Goal: Task Accomplishment & Management: Manage account settings

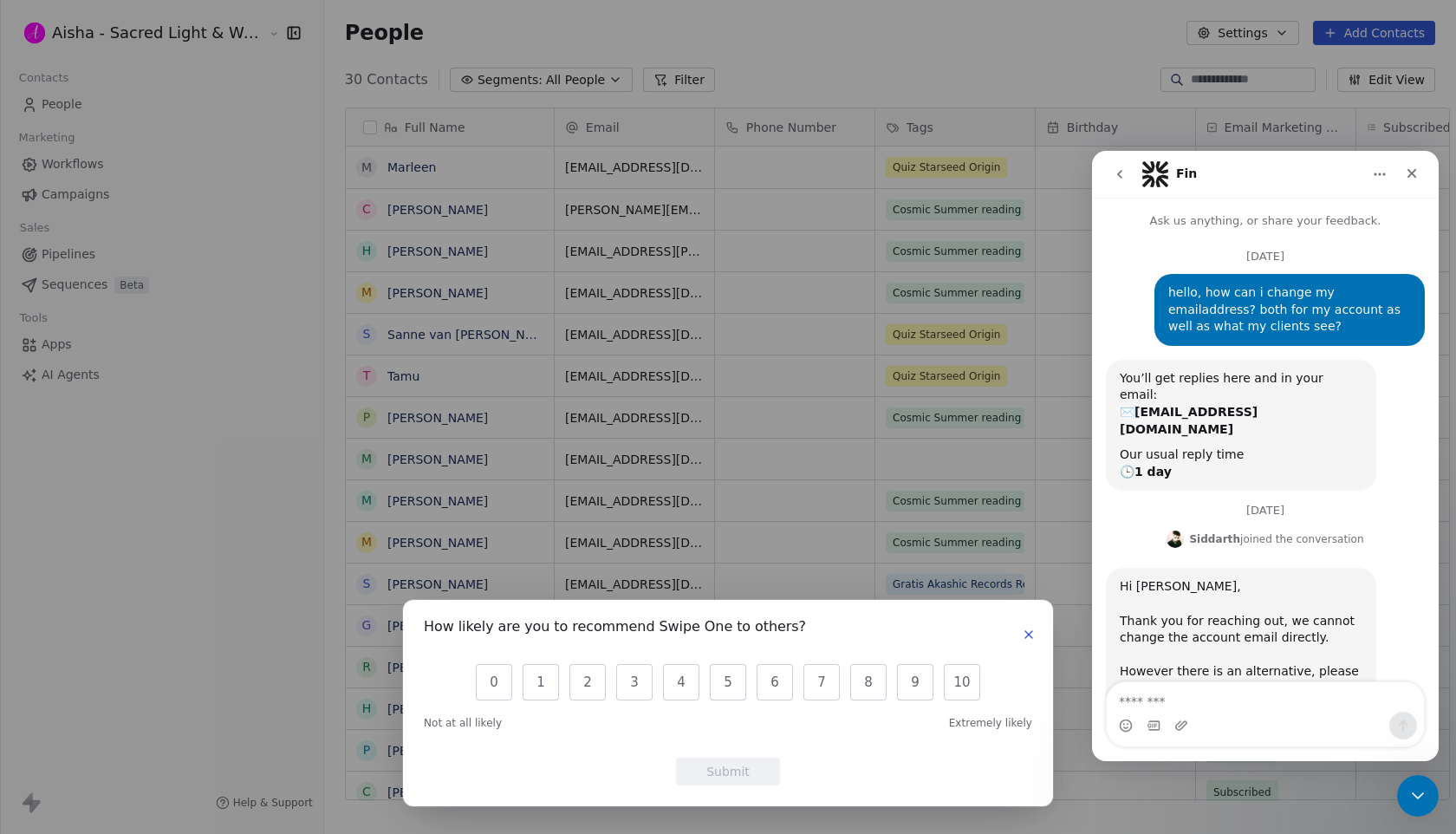
scroll to position [809, 0]
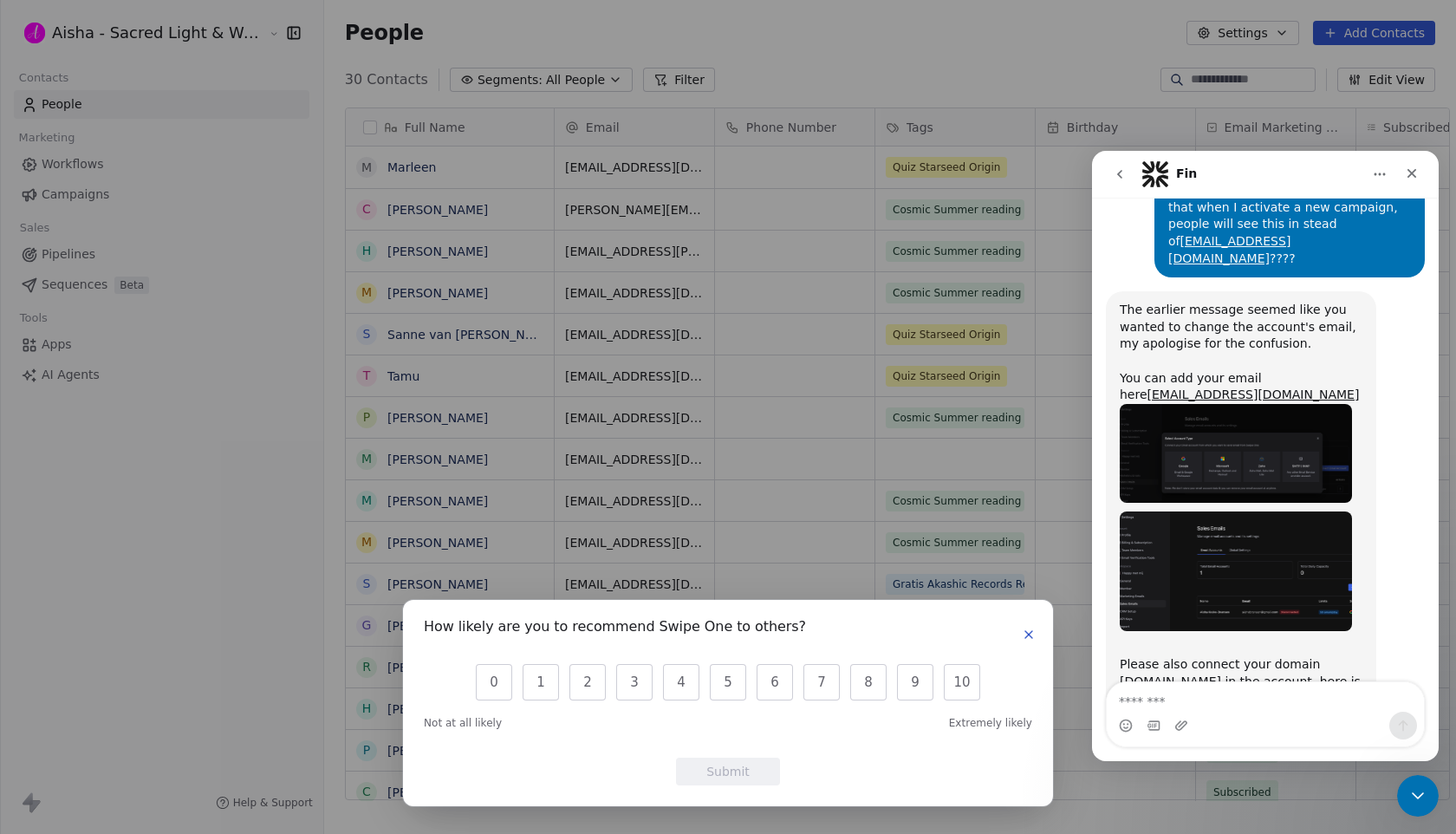
scroll to position [809, 0]
